Goal: Find specific page/section: Find specific page/section

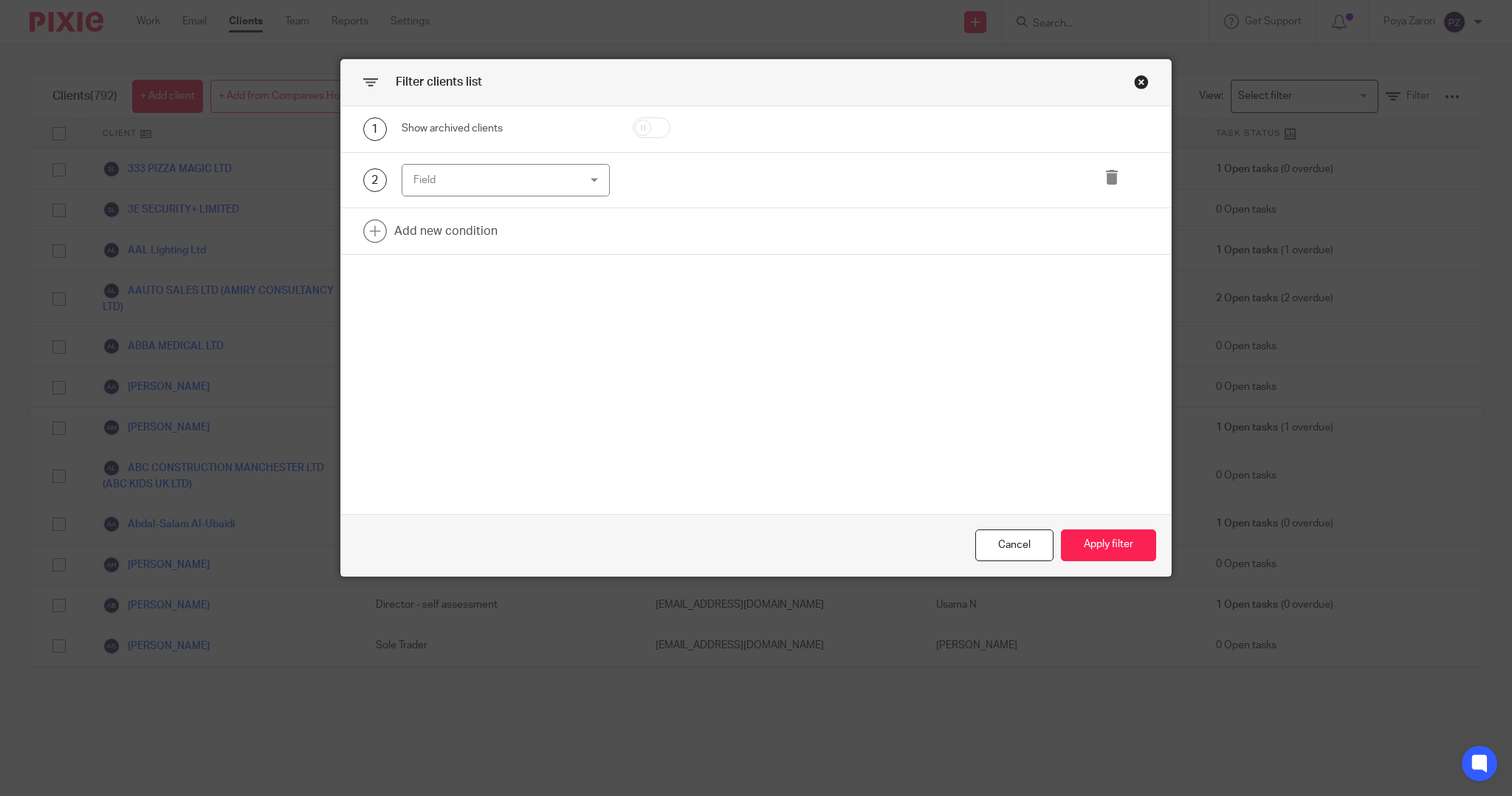
click at [535, 184] on div "Field" at bounding box center [491, 180] width 156 height 31
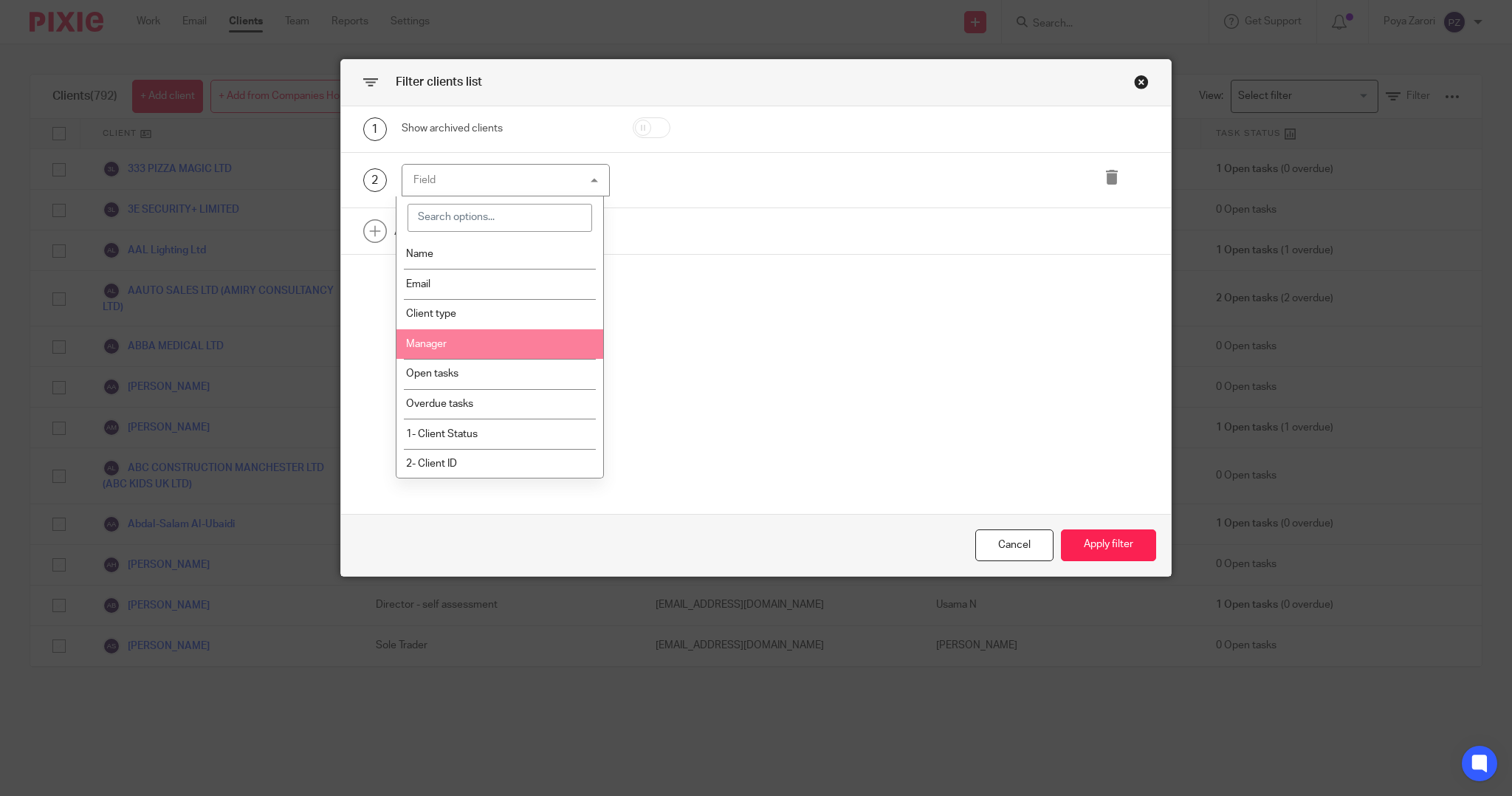
click at [460, 337] on li "Manager" at bounding box center [500, 344] width 207 height 30
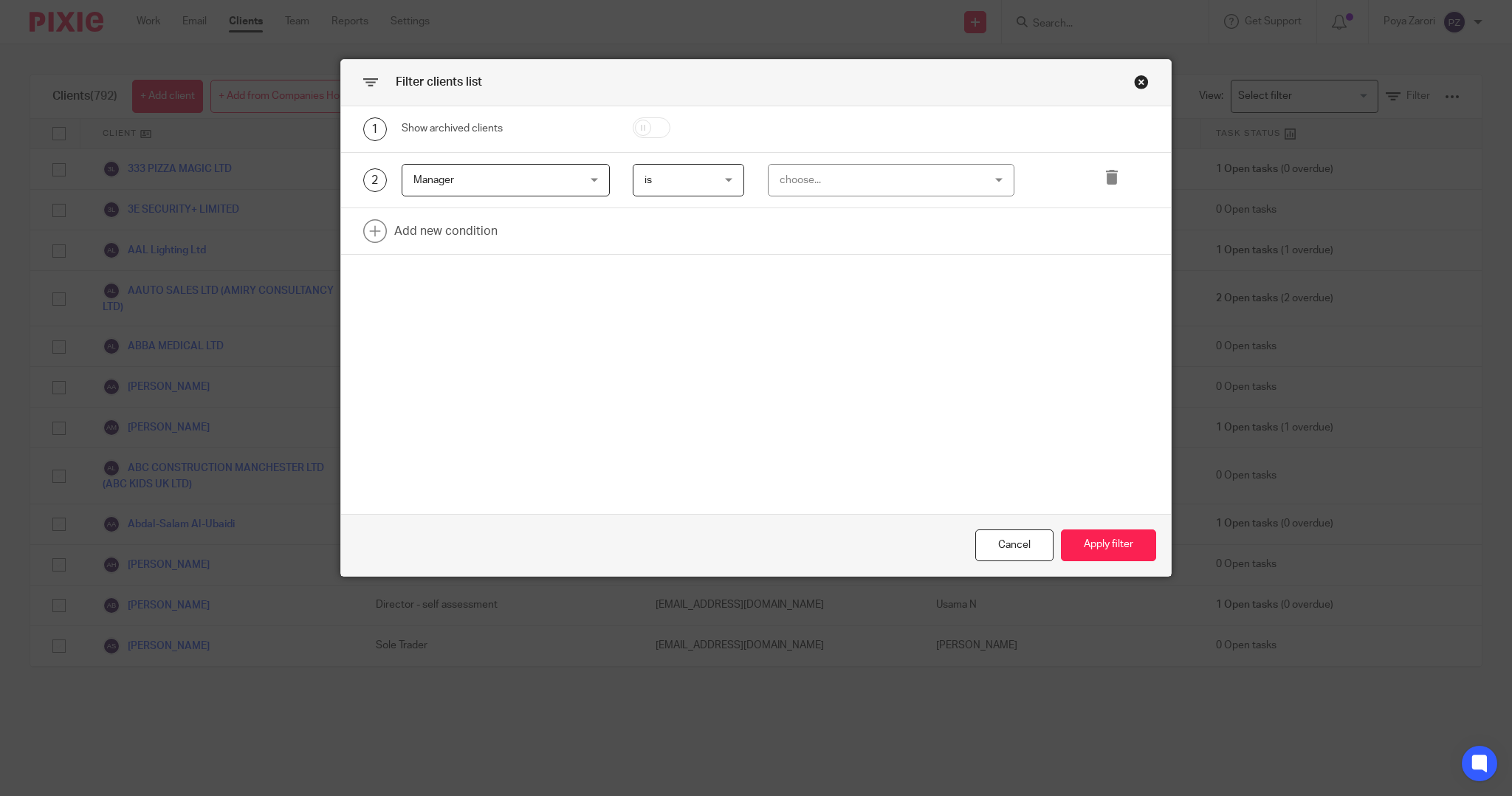
click at [800, 177] on div "choose..." at bounding box center [873, 180] width 187 height 31
type input "poy"
click at [797, 257] on span "Poya Zarori" at bounding box center [798, 254] width 51 height 11
click at [470, 234] on link at bounding box center [756, 231] width 830 height 46
click at [517, 240] on div "Field" at bounding box center [491, 235] width 156 height 31
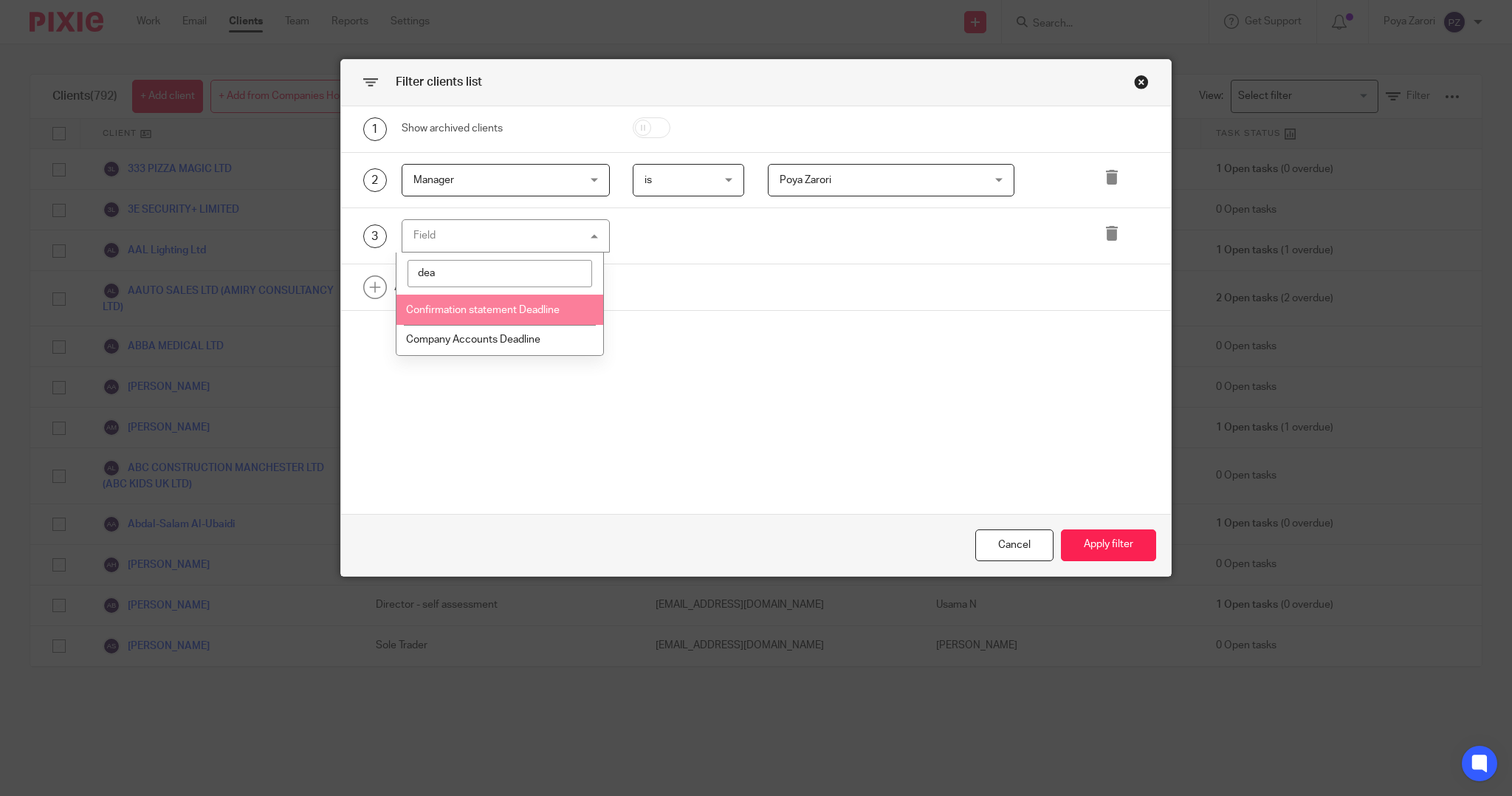
type input "dead"
click at [467, 336] on span "Company Accounts Deadline" at bounding box center [474, 340] width 134 height 11
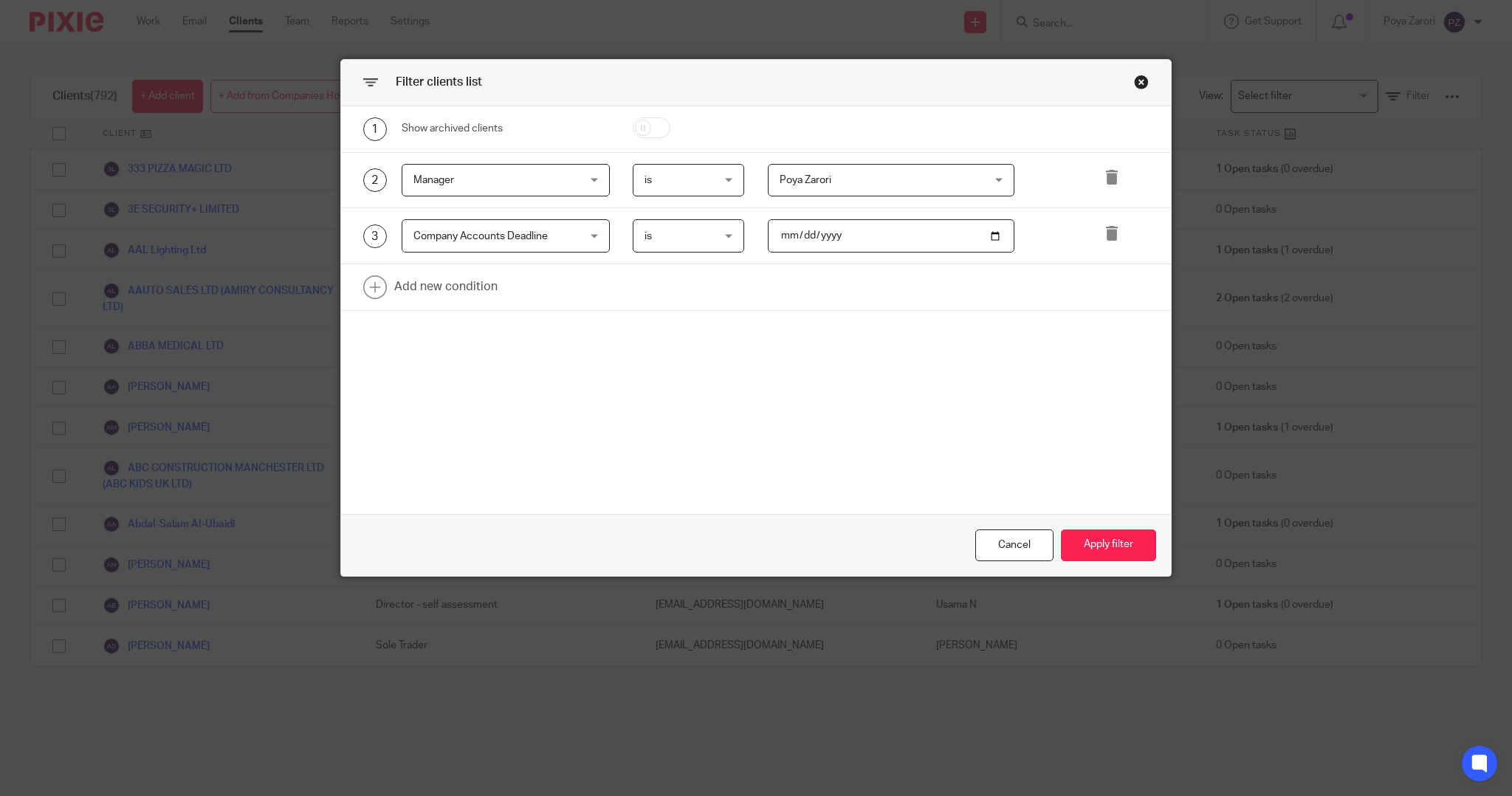
click at [694, 235] on span "is" at bounding box center [684, 235] width 80 height 31
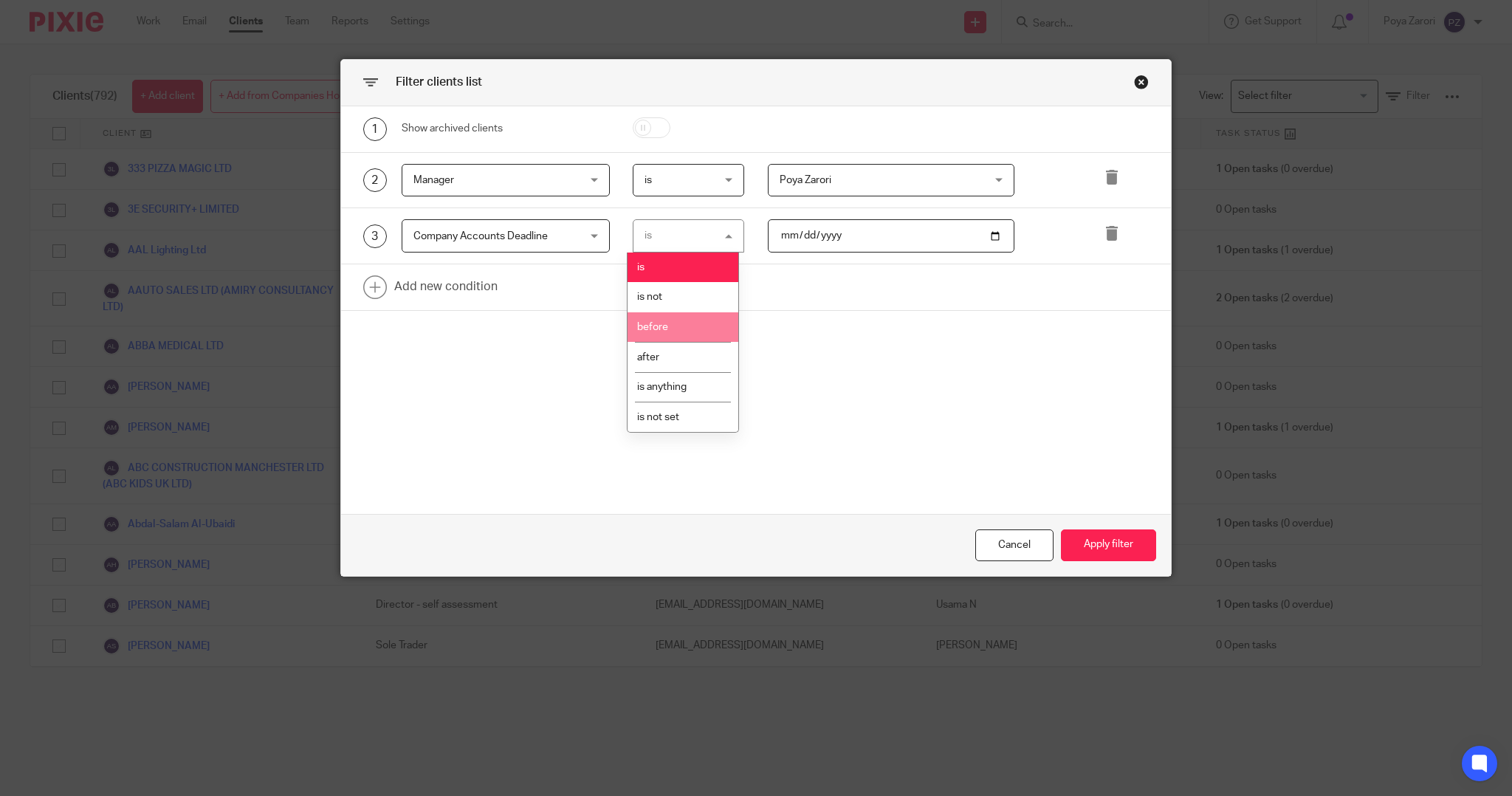
click at [674, 326] on li "before" at bounding box center [683, 327] width 110 height 30
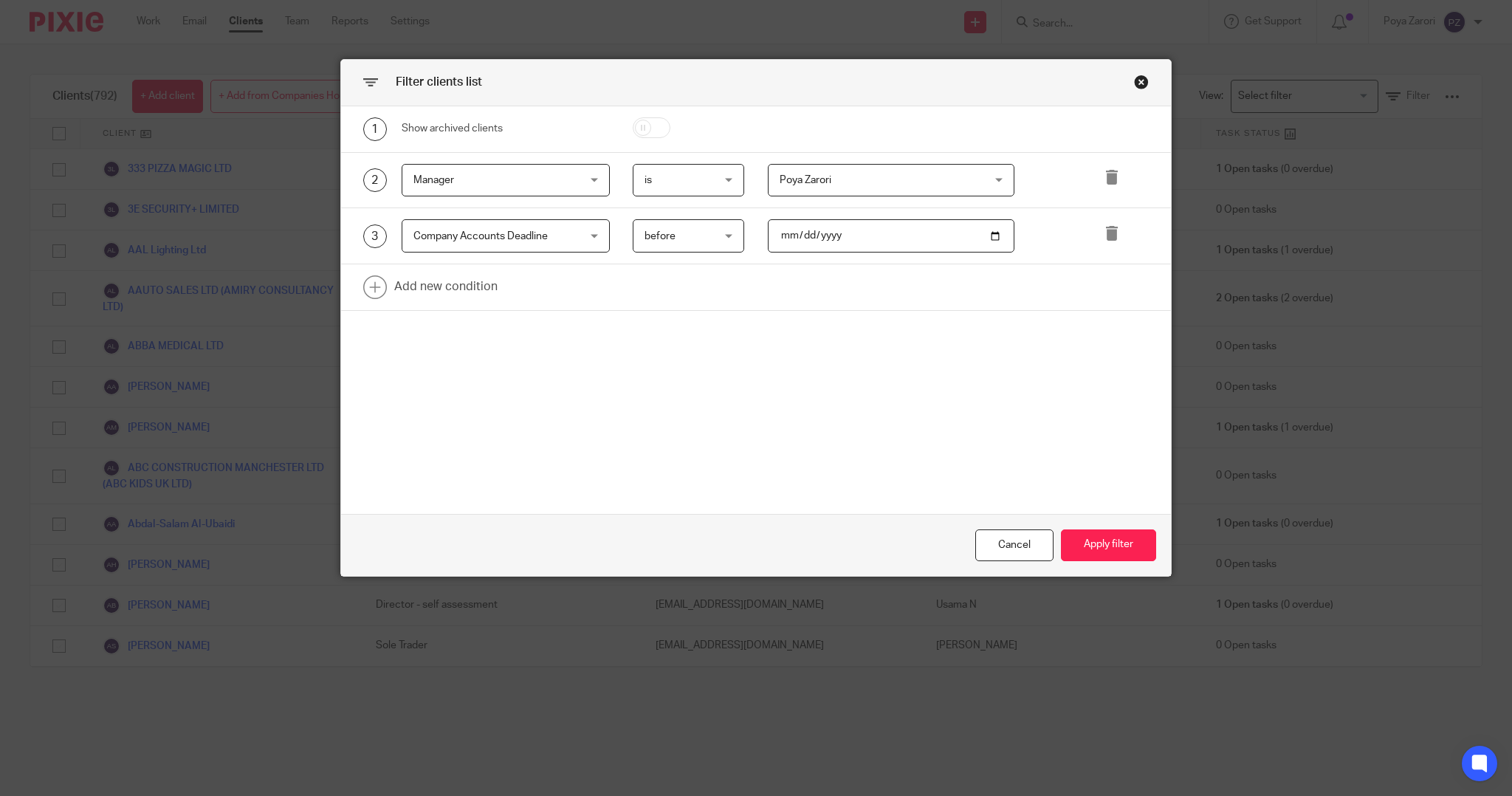
click at [993, 235] on input "date" at bounding box center [890, 236] width 246 height 33
type input "[DATE]"
click at [1081, 546] on button "Apply filter" at bounding box center [1108, 545] width 95 height 32
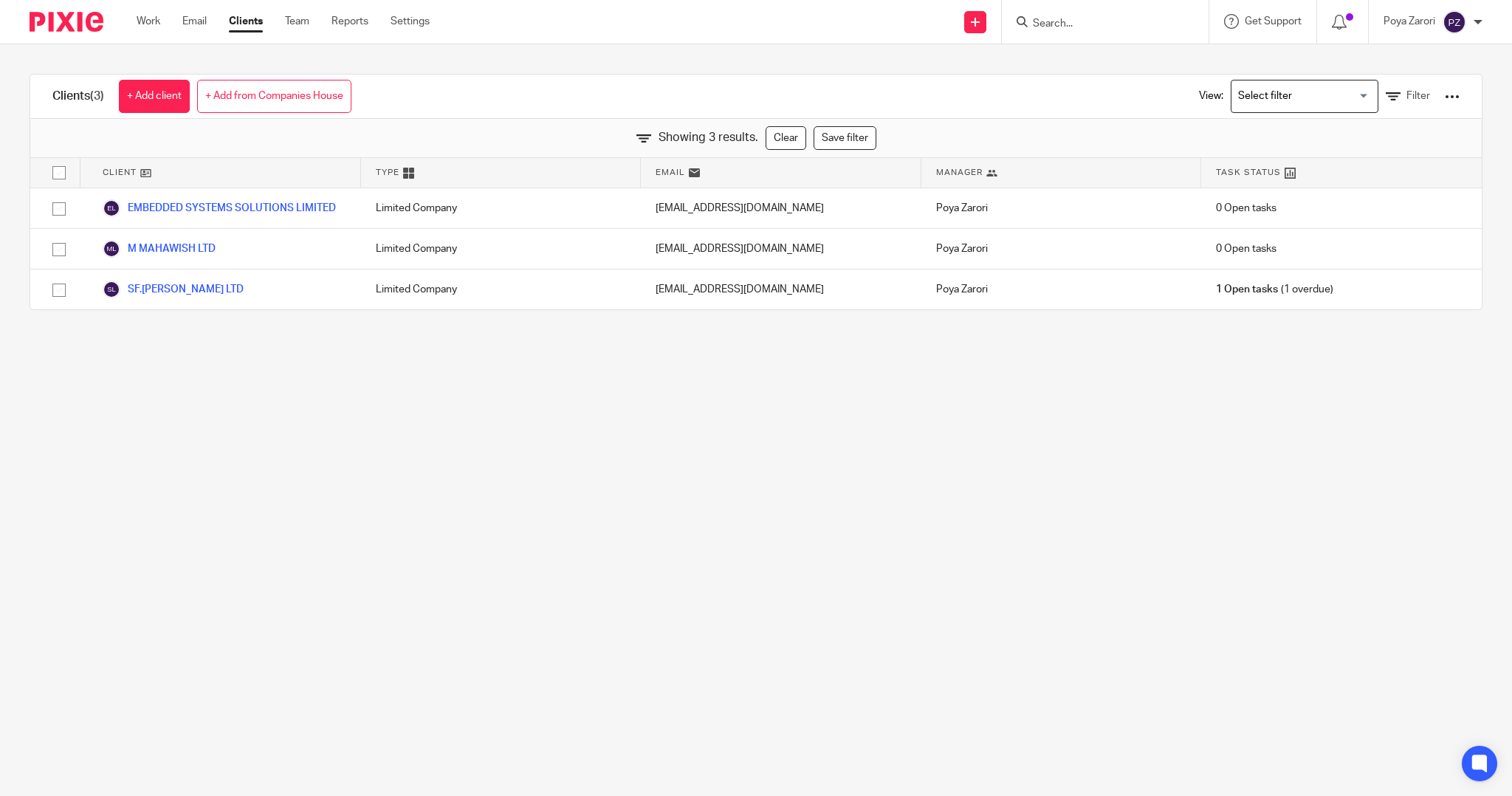
click at [1327, 96] on input "Search for option" at bounding box center [1301, 96] width 137 height 26
click at [1385, 96] on icon at bounding box center [1393, 97] width 15 height 15
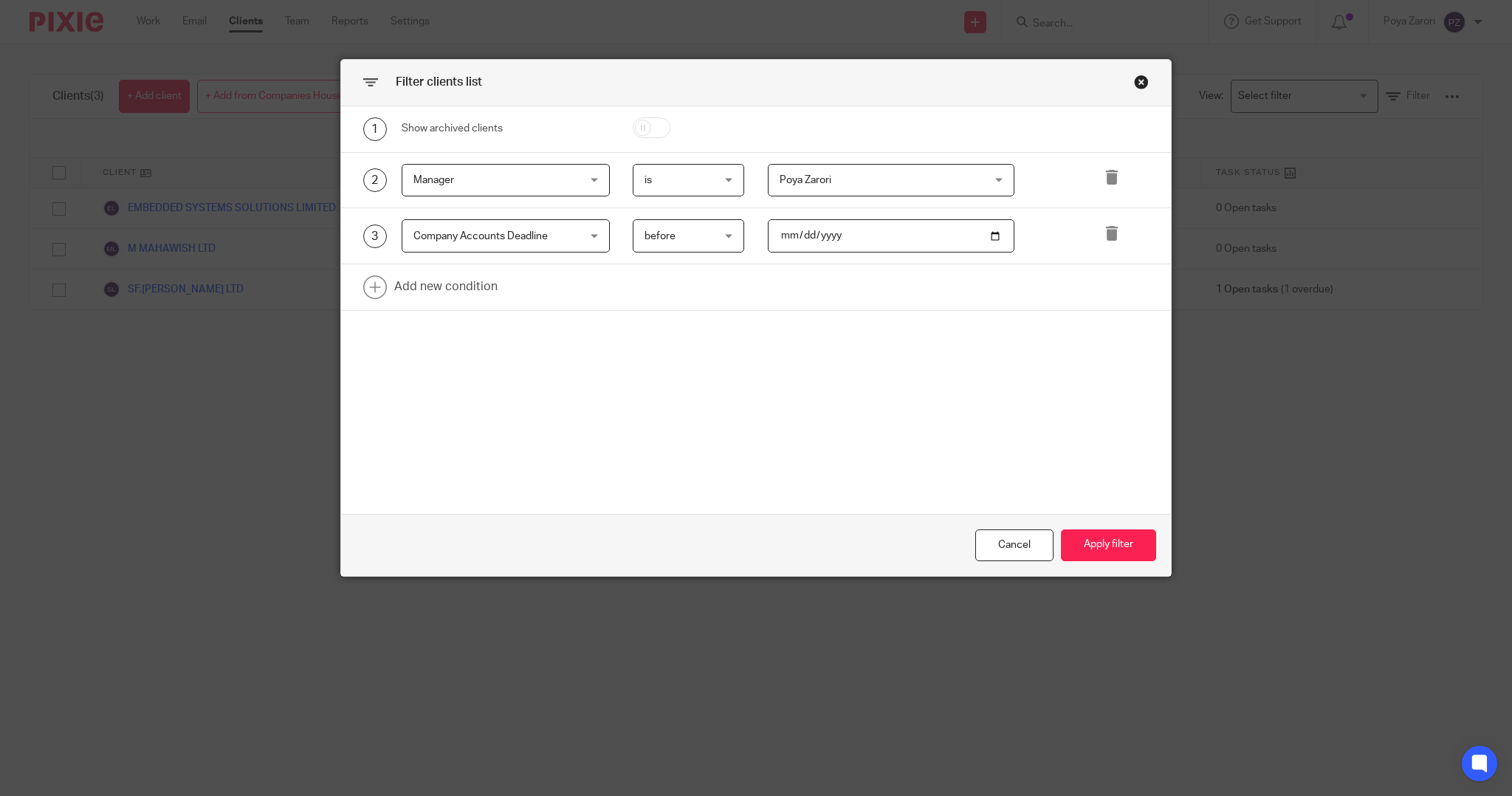
click at [989, 236] on input "[DATE]" at bounding box center [890, 236] width 246 height 33
type input "[DATE]"
click at [1086, 543] on button "Apply filter" at bounding box center [1108, 545] width 95 height 32
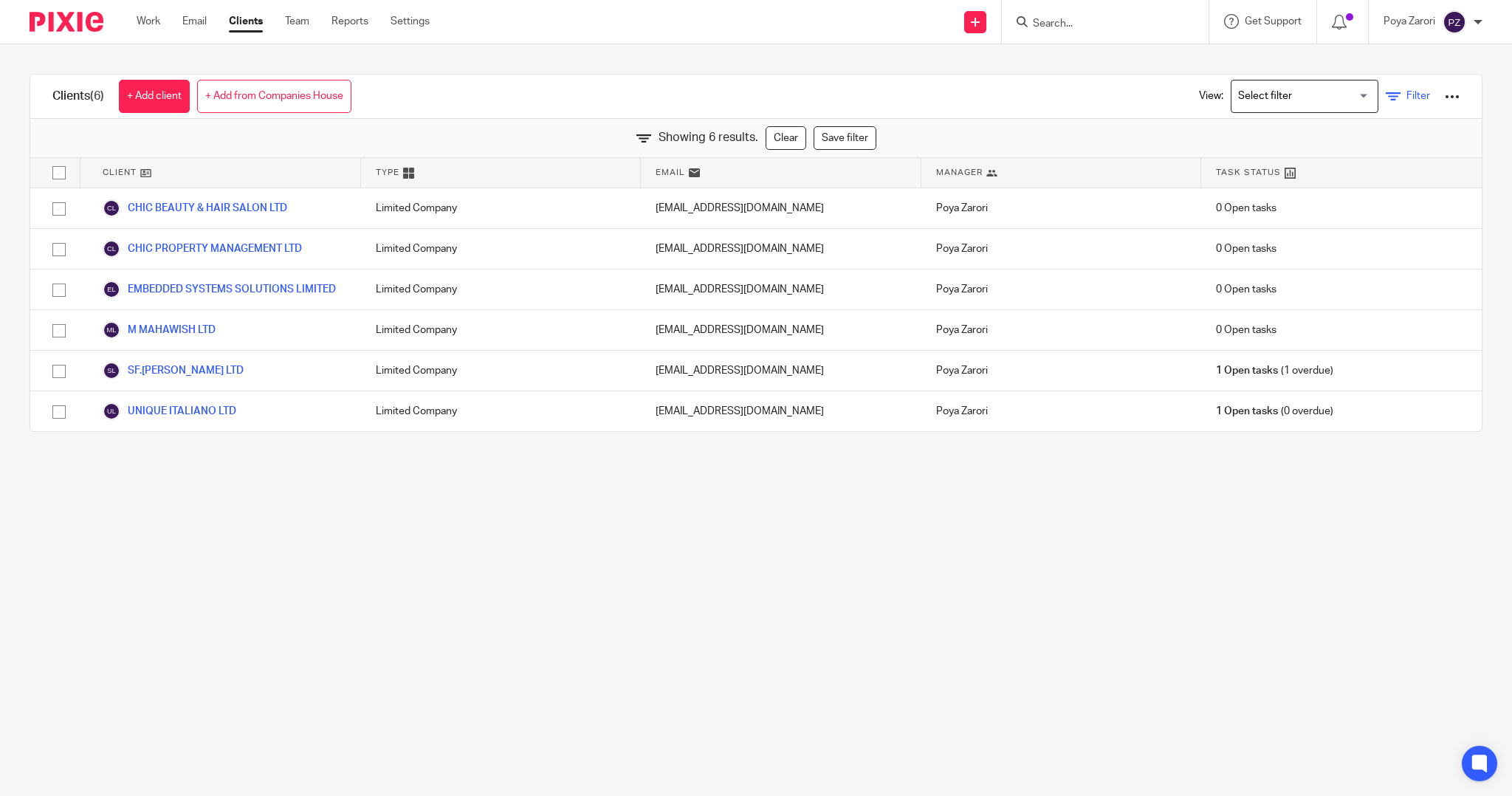
click at [1385, 91] on icon at bounding box center [1393, 97] width 15 height 15
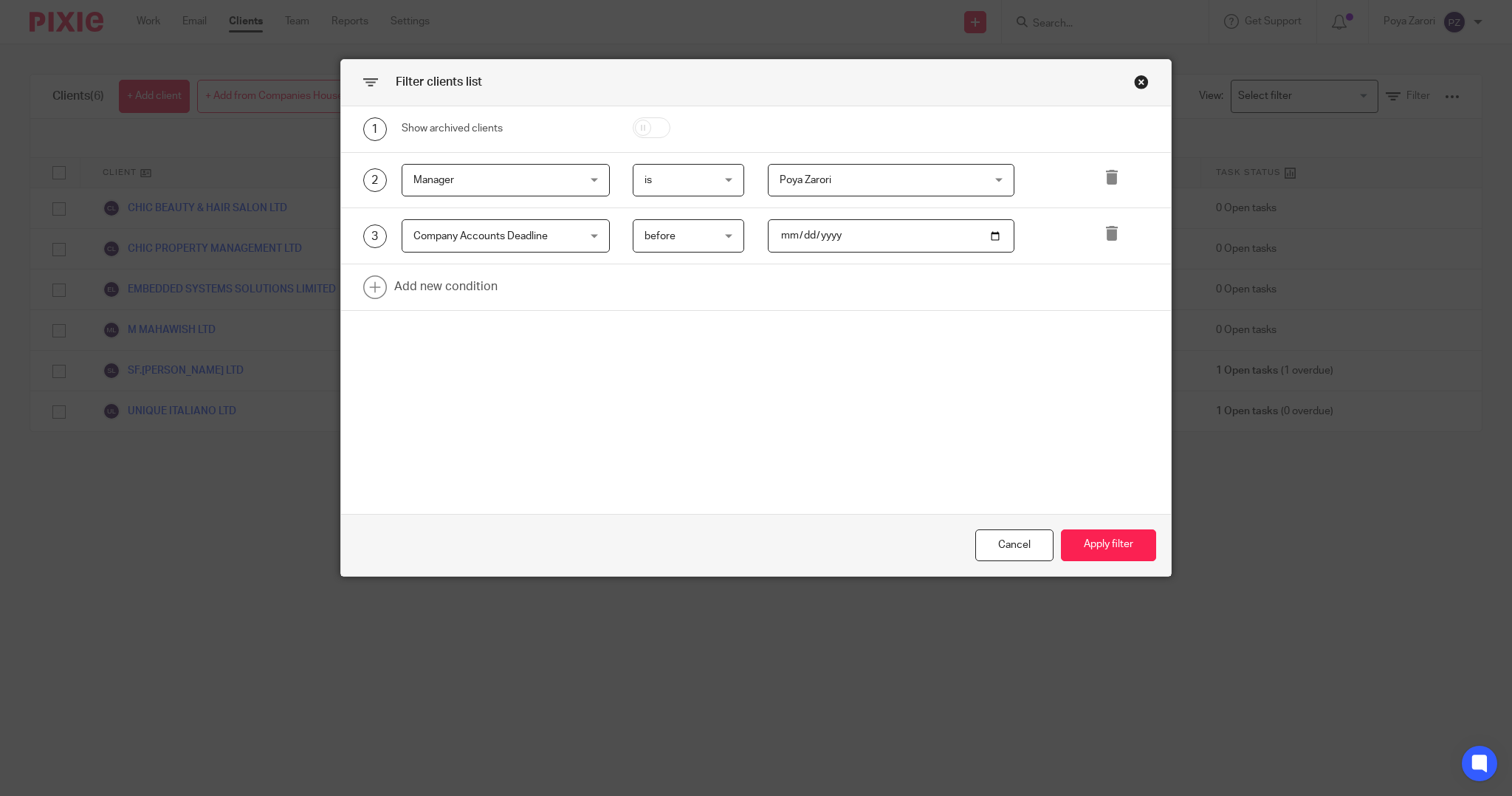
click at [986, 238] on input "[DATE]" at bounding box center [890, 236] width 246 height 33
type input "[DATE]"
click at [1078, 545] on button "Apply filter" at bounding box center [1108, 545] width 95 height 32
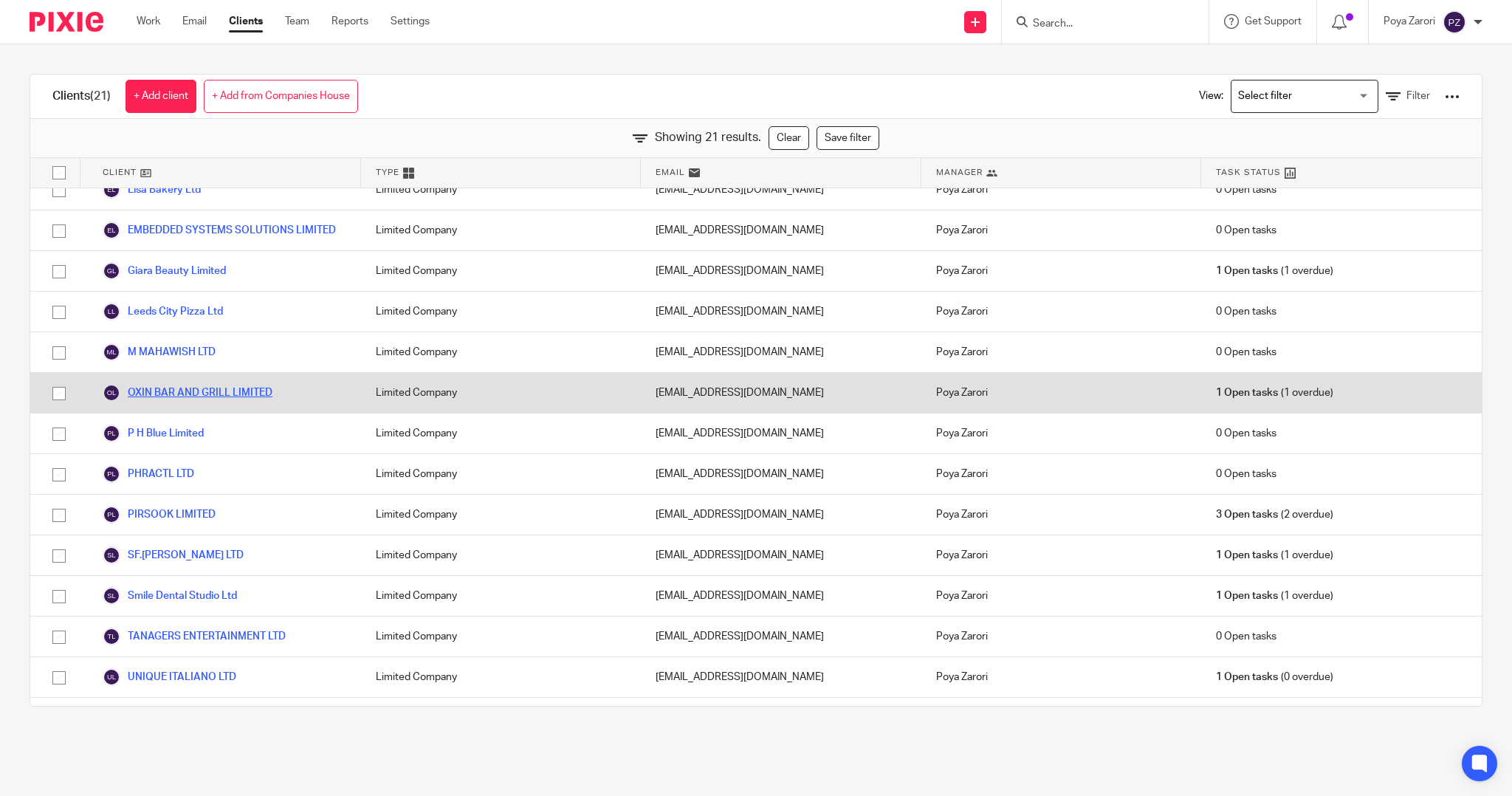
scroll to position [295, 0]
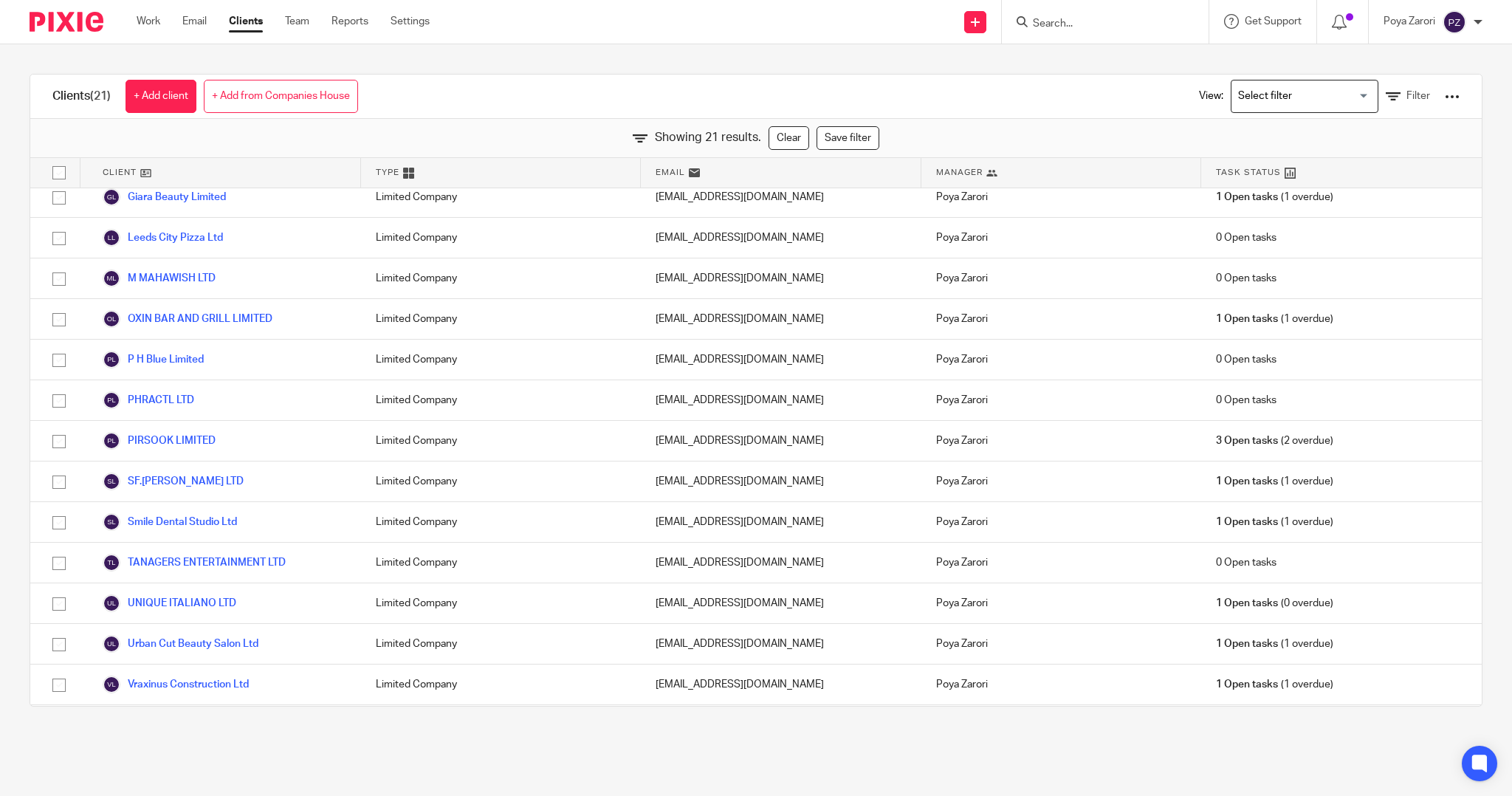
click at [1045, 14] on form at bounding box center [1109, 22] width 157 height 18
click at [1048, 15] on form at bounding box center [1109, 22] width 157 height 18
click at [1031, 28] on input "Search" at bounding box center [1097, 24] width 133 height 14
click at [1043, 26] on input "Search" at bounding box center [1097, 24] width 133 height 14
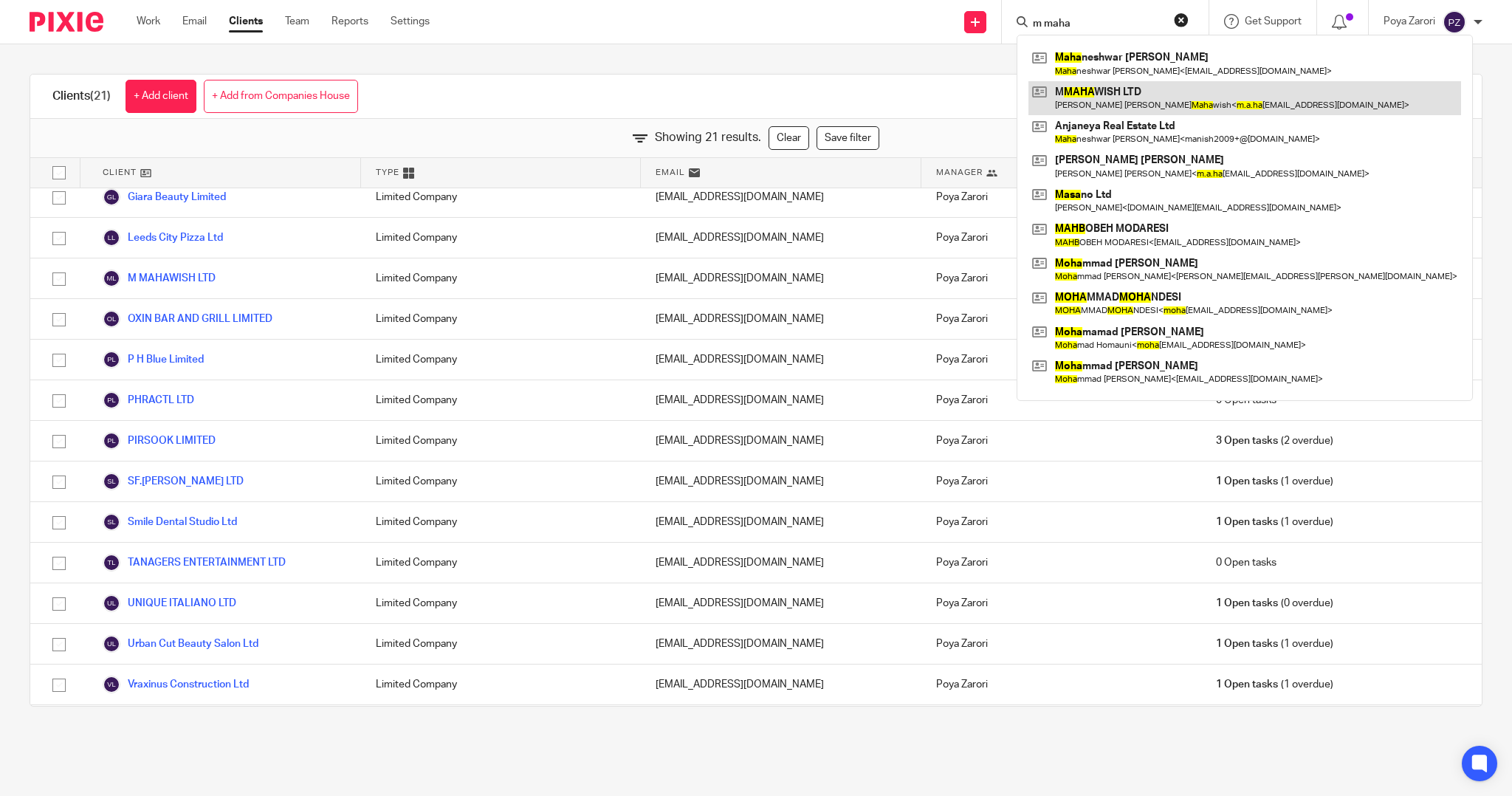
type input "m maha"
click at [1090, 94] on link at bounding box center [1244, 98] width 433 height 34
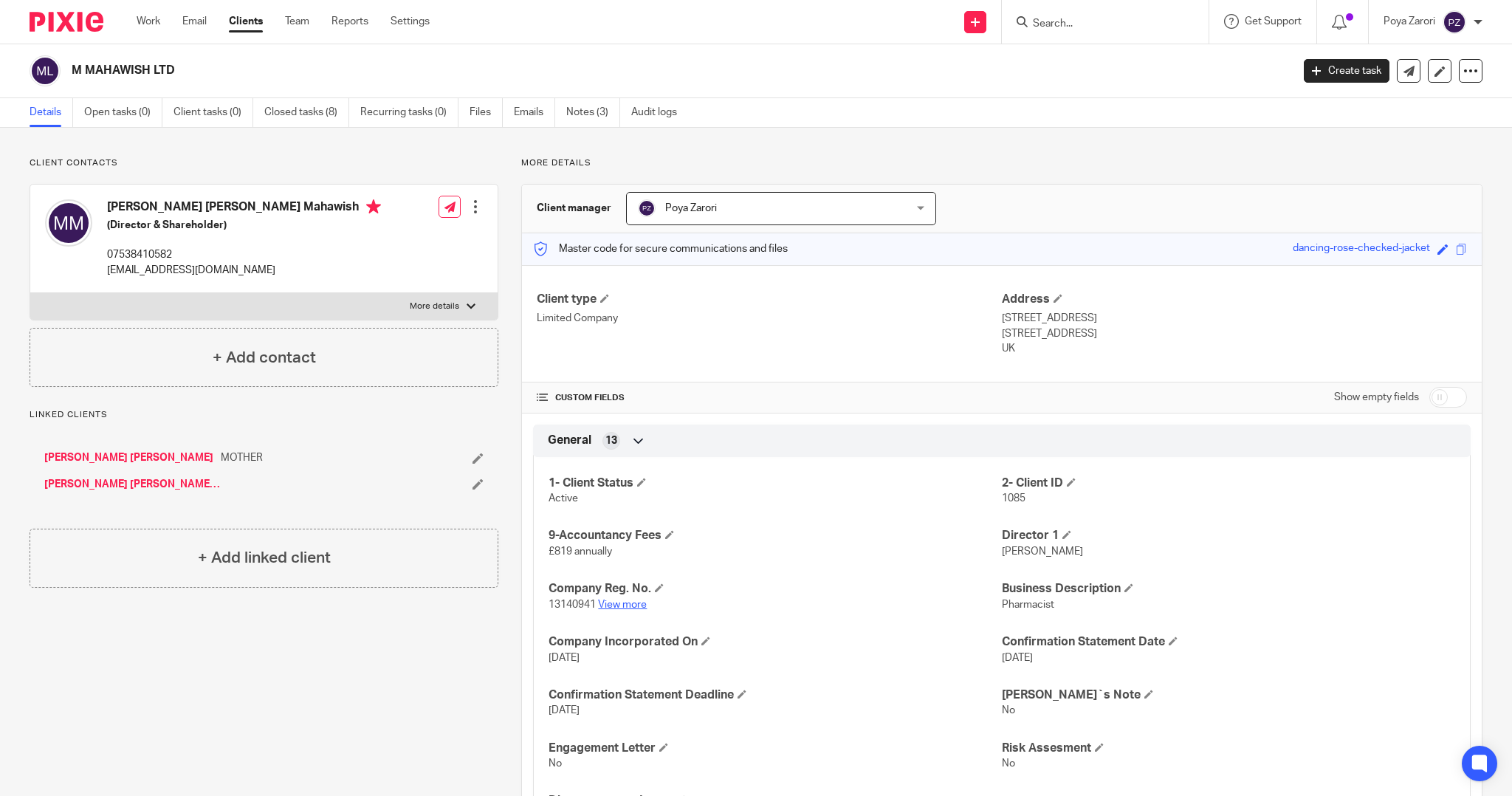
click at [629, 603] on link "View more" at bounding box center [622, 605] width 49 height 11
